Goal: Task Accomplishment & Management: Complete application form

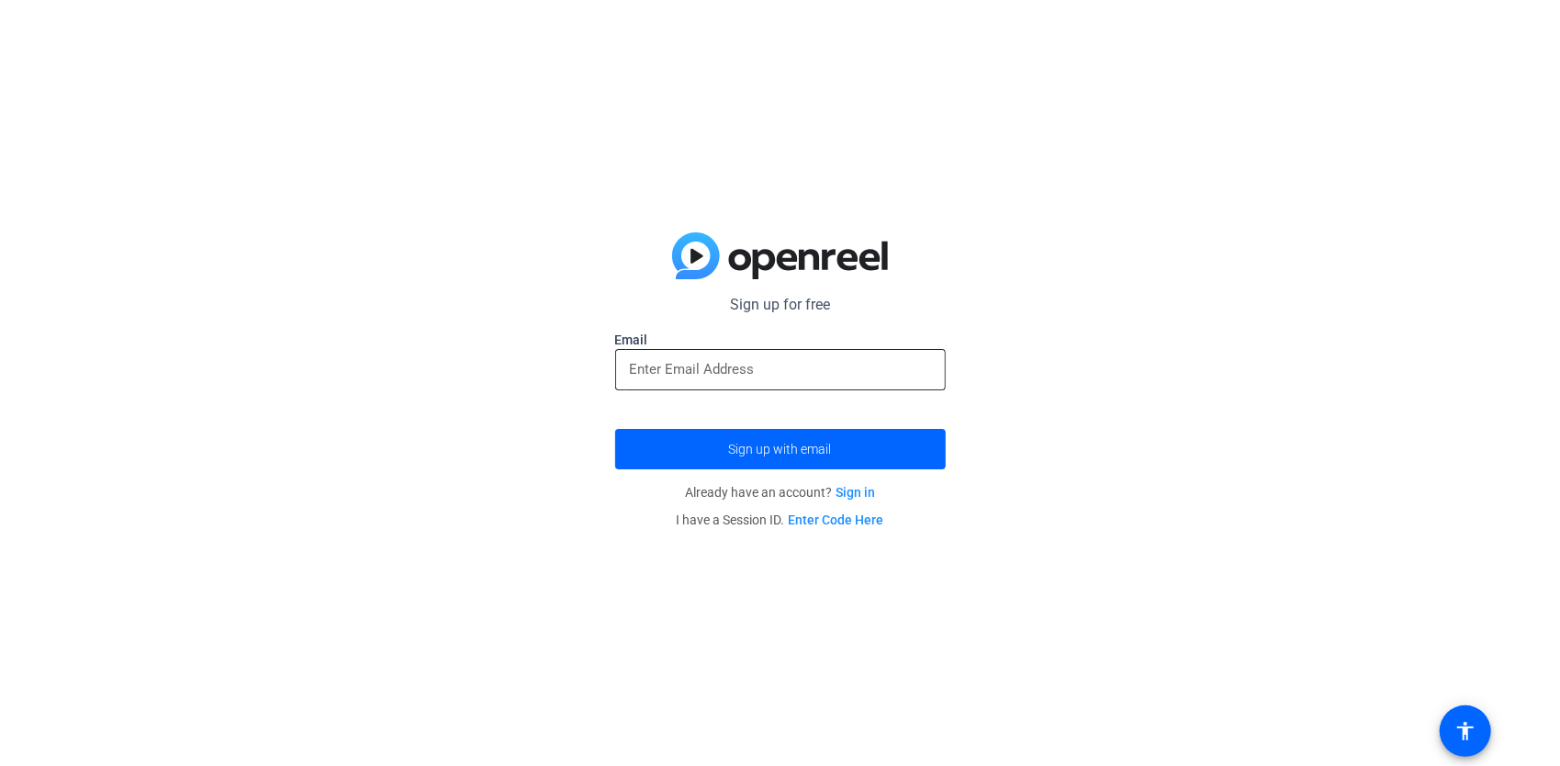
click at [689, 368] on input "email" at bounding box center [780, 369] width 301 height 22
type input "dumpstergums@proton.me"
click at [659, 398] on div at bounding box center [780, 400] width 330 height 20
click at [755, 449] on span "Sign up with email" at bounding box center [780, 449] width 103 height 0
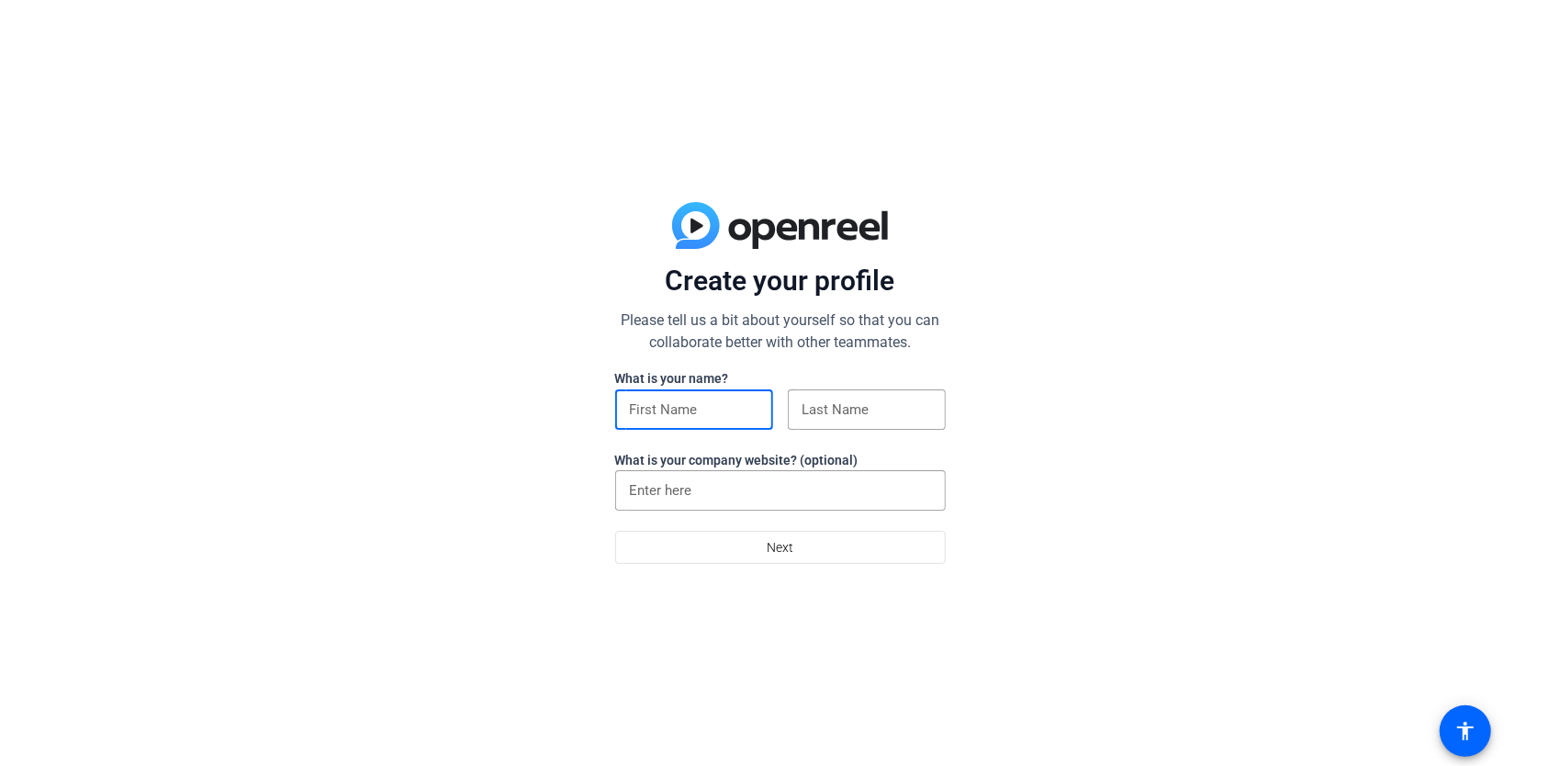
click at [685, 409] on input at bounding box center [694, 409] width 129 height 22
type input "dumpster"
type input "gums"
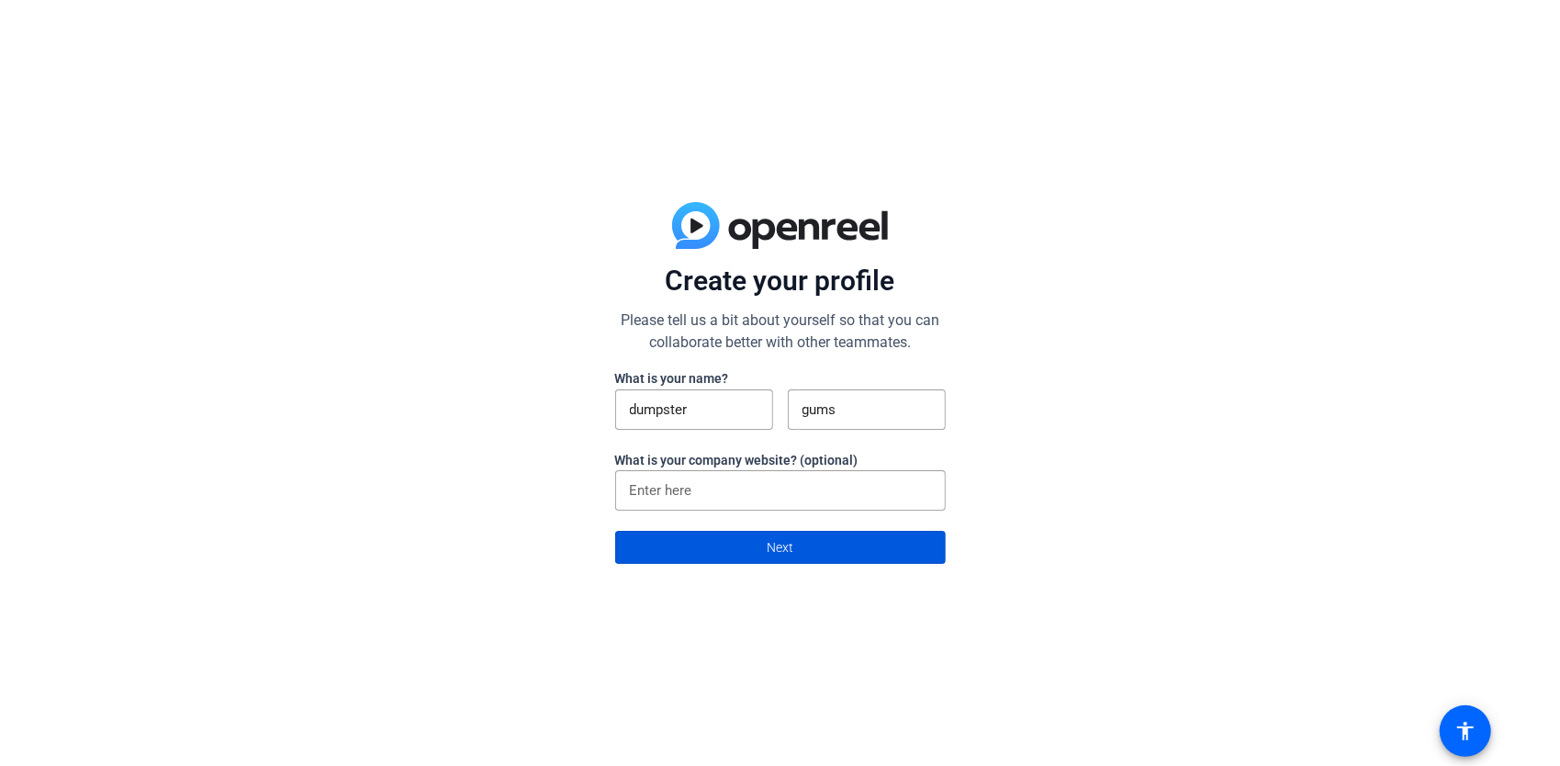
click at [804, 550] on span at bounding box center [780, 547] width 329 height 44
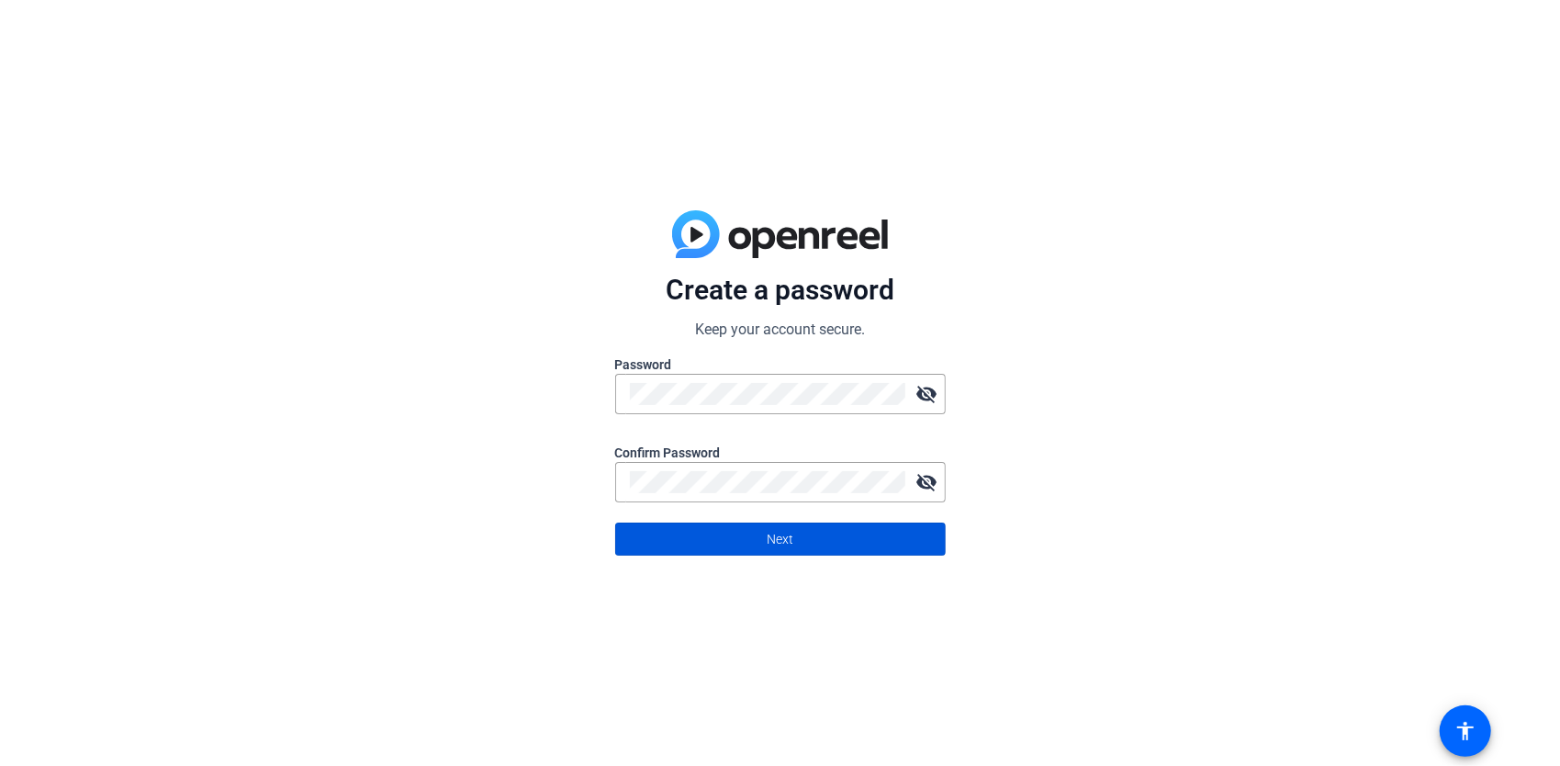
click at [797, 536] on span at bounding box center [780, 539] width 329 height 44
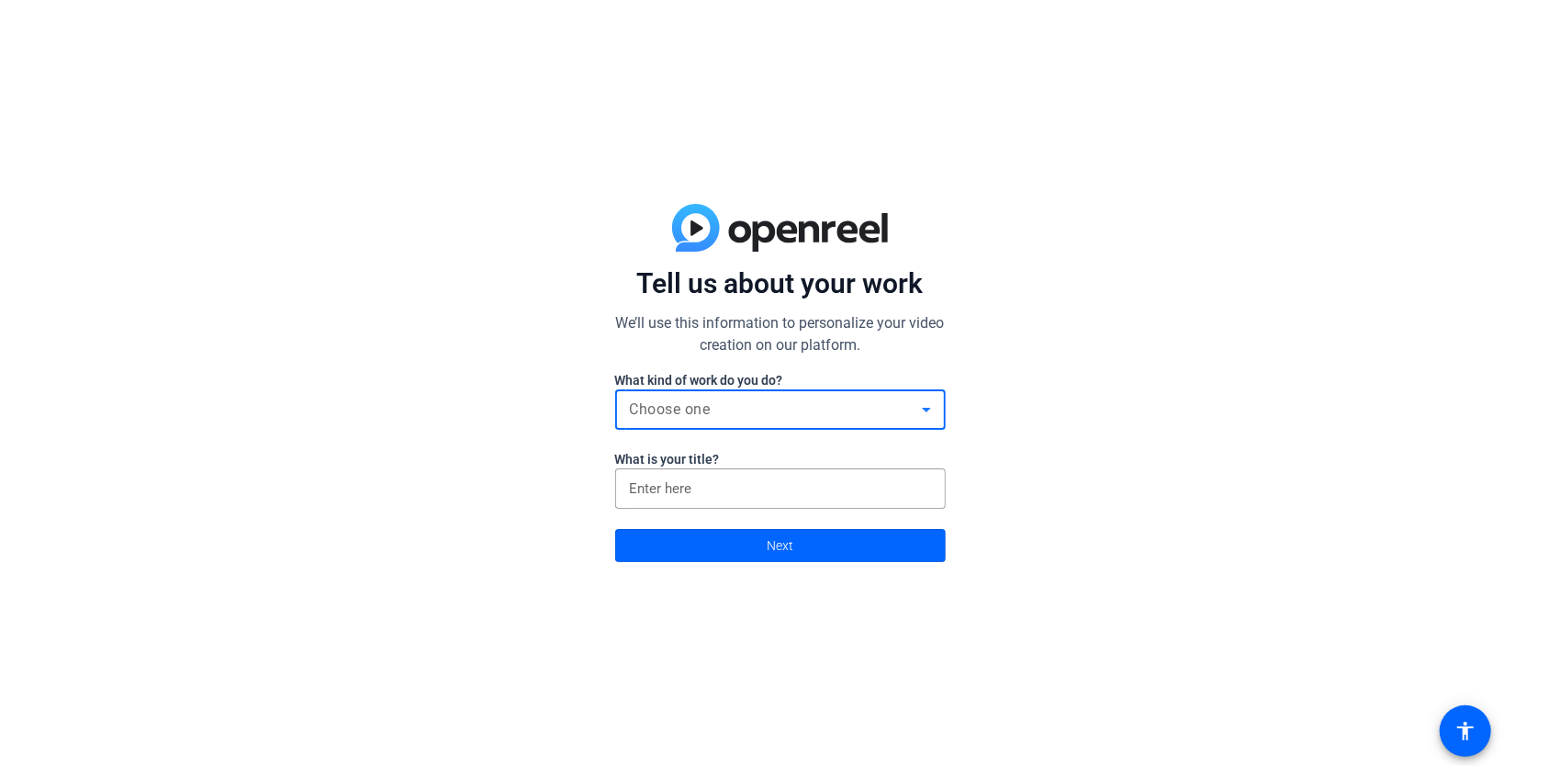
click at [935, 410] on icon at bounding box center [926, 409] width 22 height 22
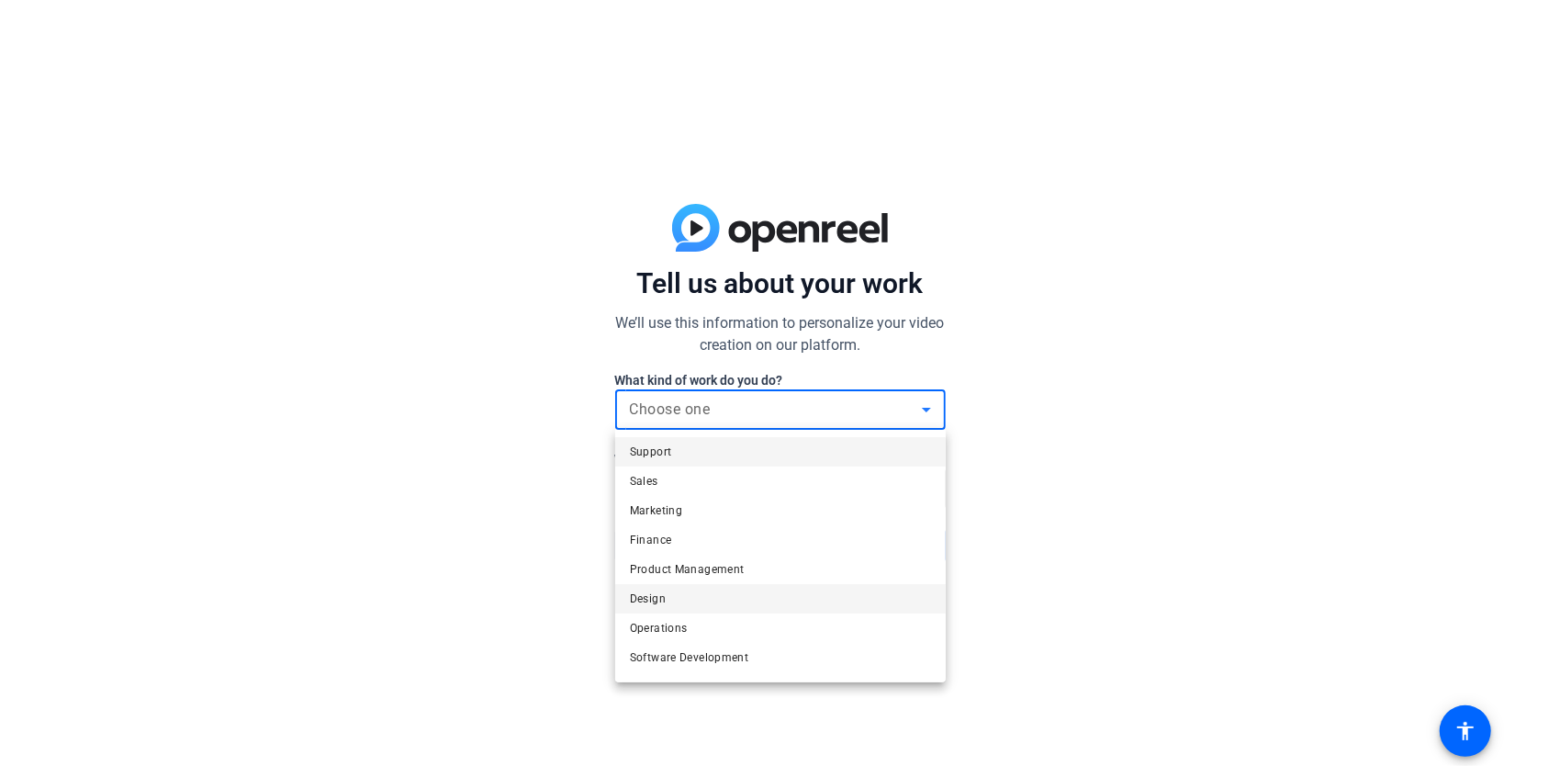
click at [643, 597] on span "Design" at bounding box center [648, 599] width 36 height 22
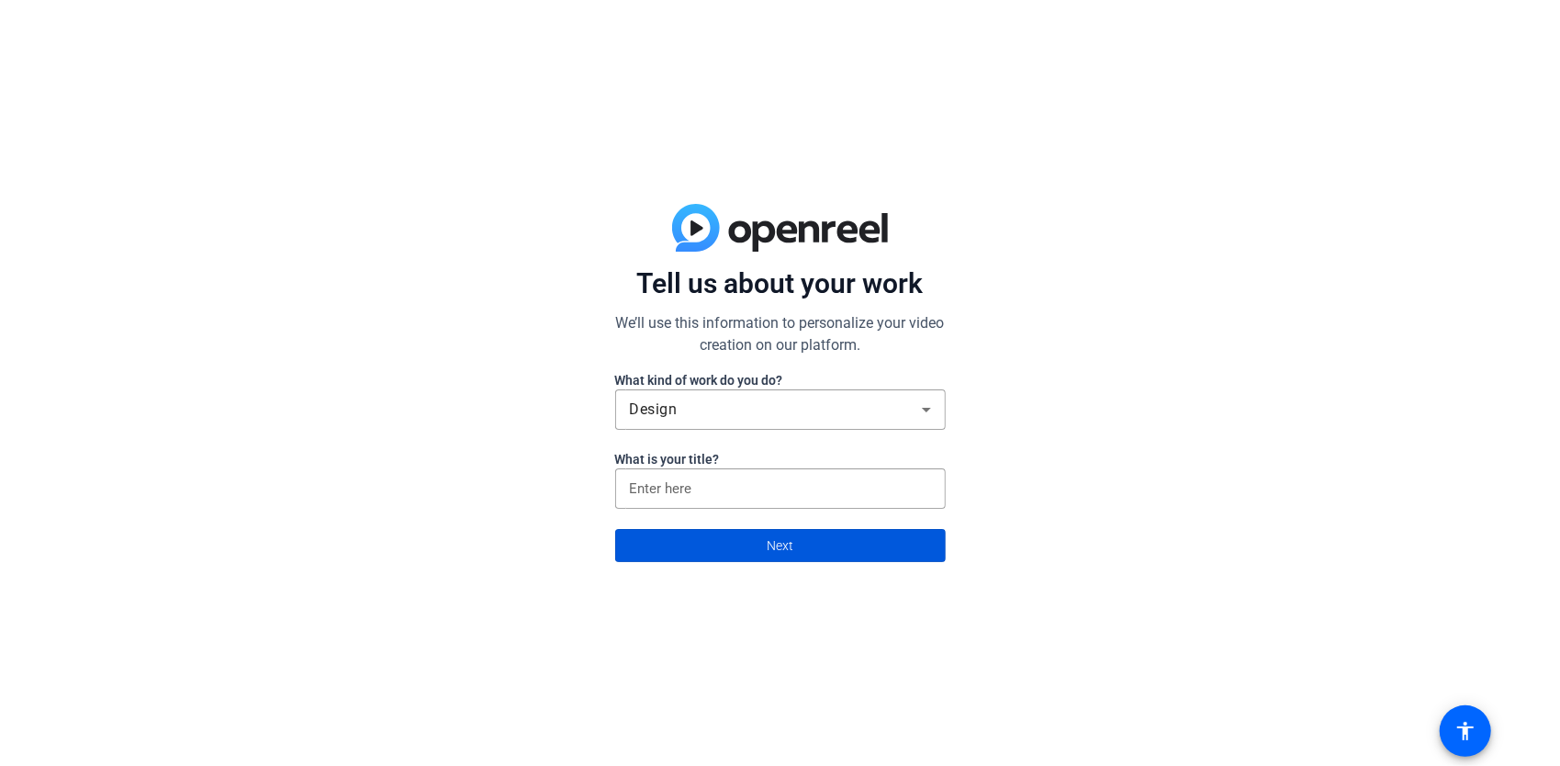
click at [783, 549] on span "Next" at bounding box center [780, 545] width 27 height 35
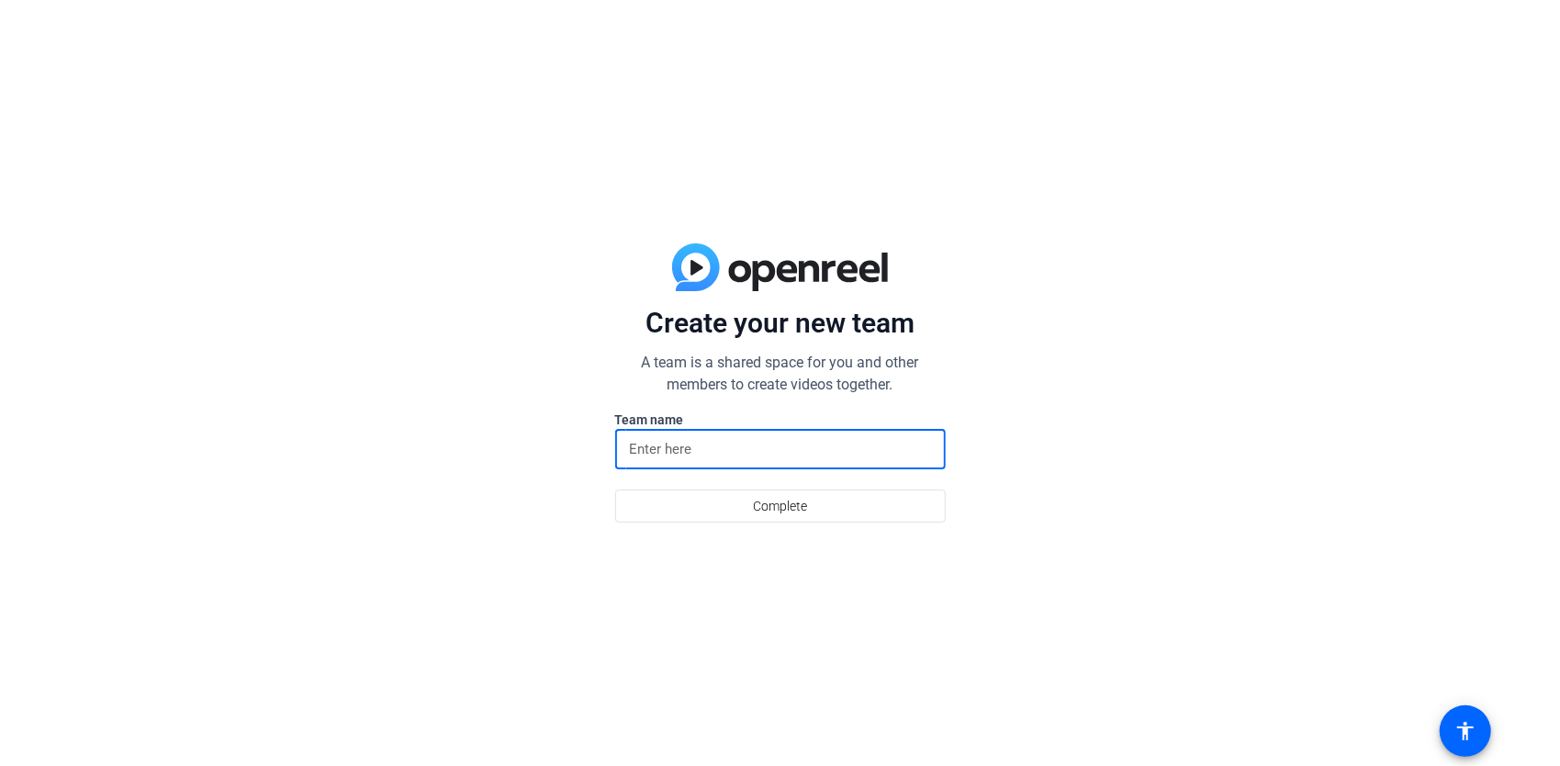
click at [646, 452] on input at bounding box center [780, 449] width 301 height 22
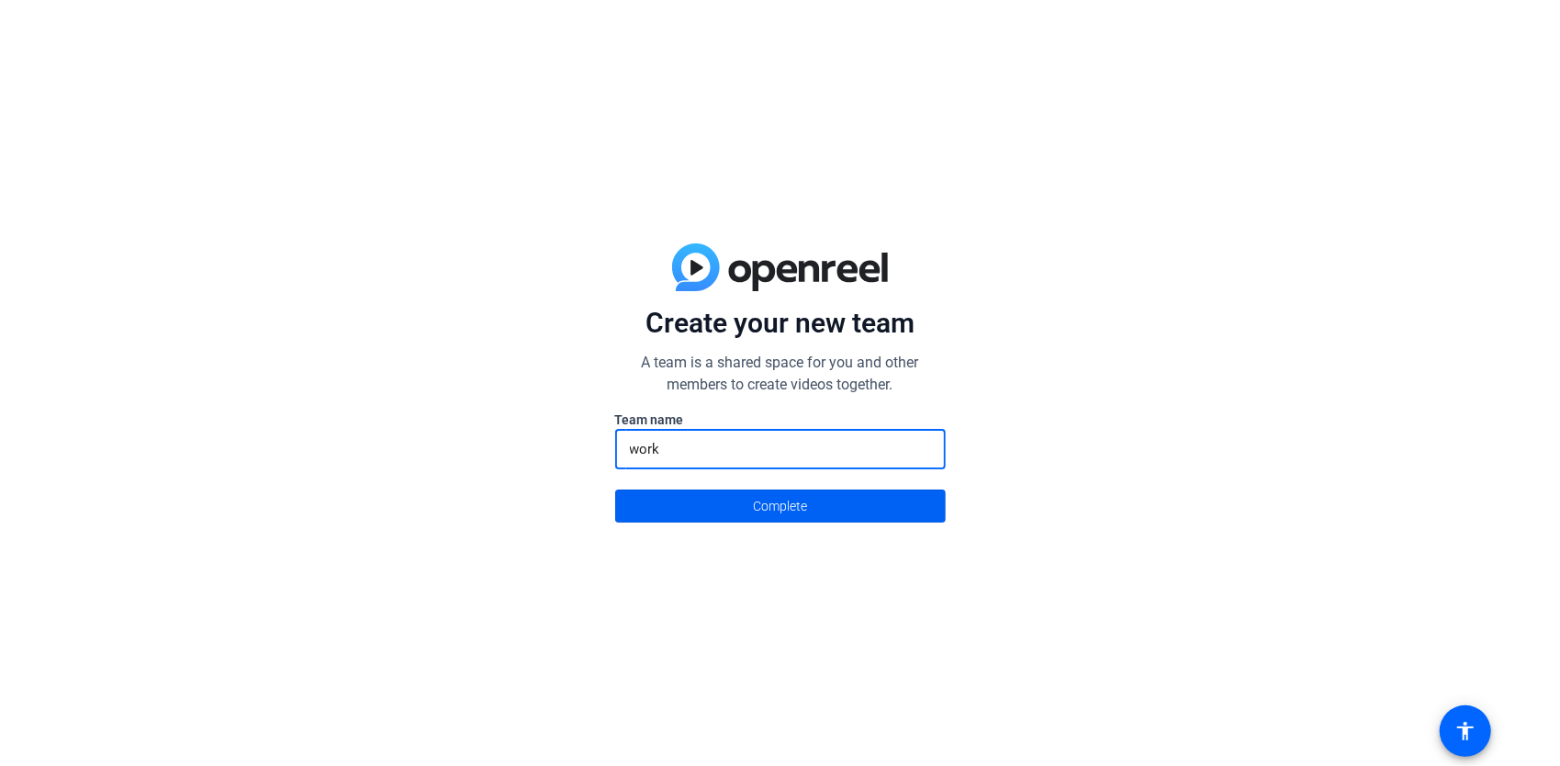
type input "work"
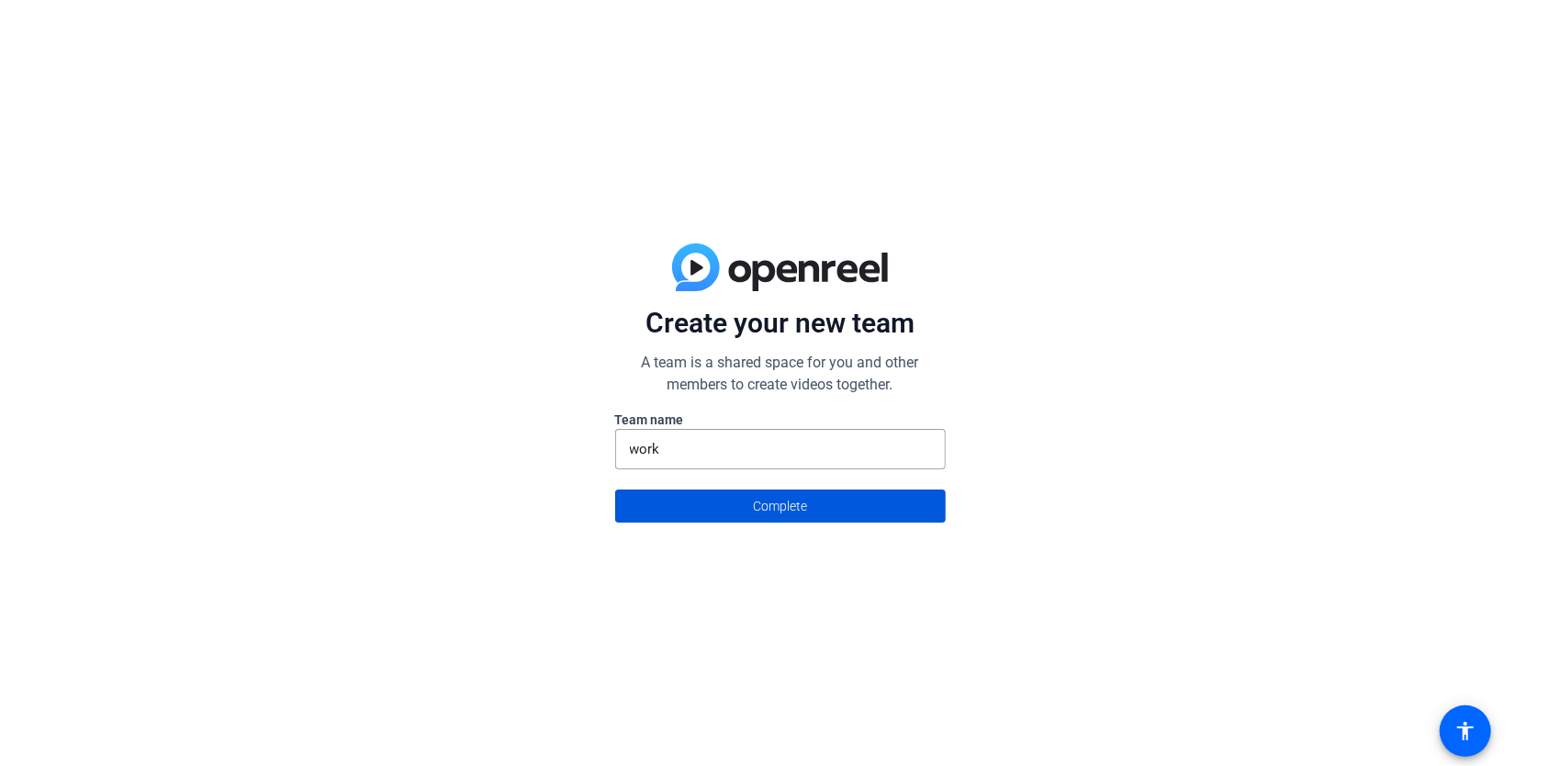
click at [778, 509] on span "Complete" at bounding box center [780, 505] width 54 height 35
